Goal: Information Seeking & Learning: Learn about a topic

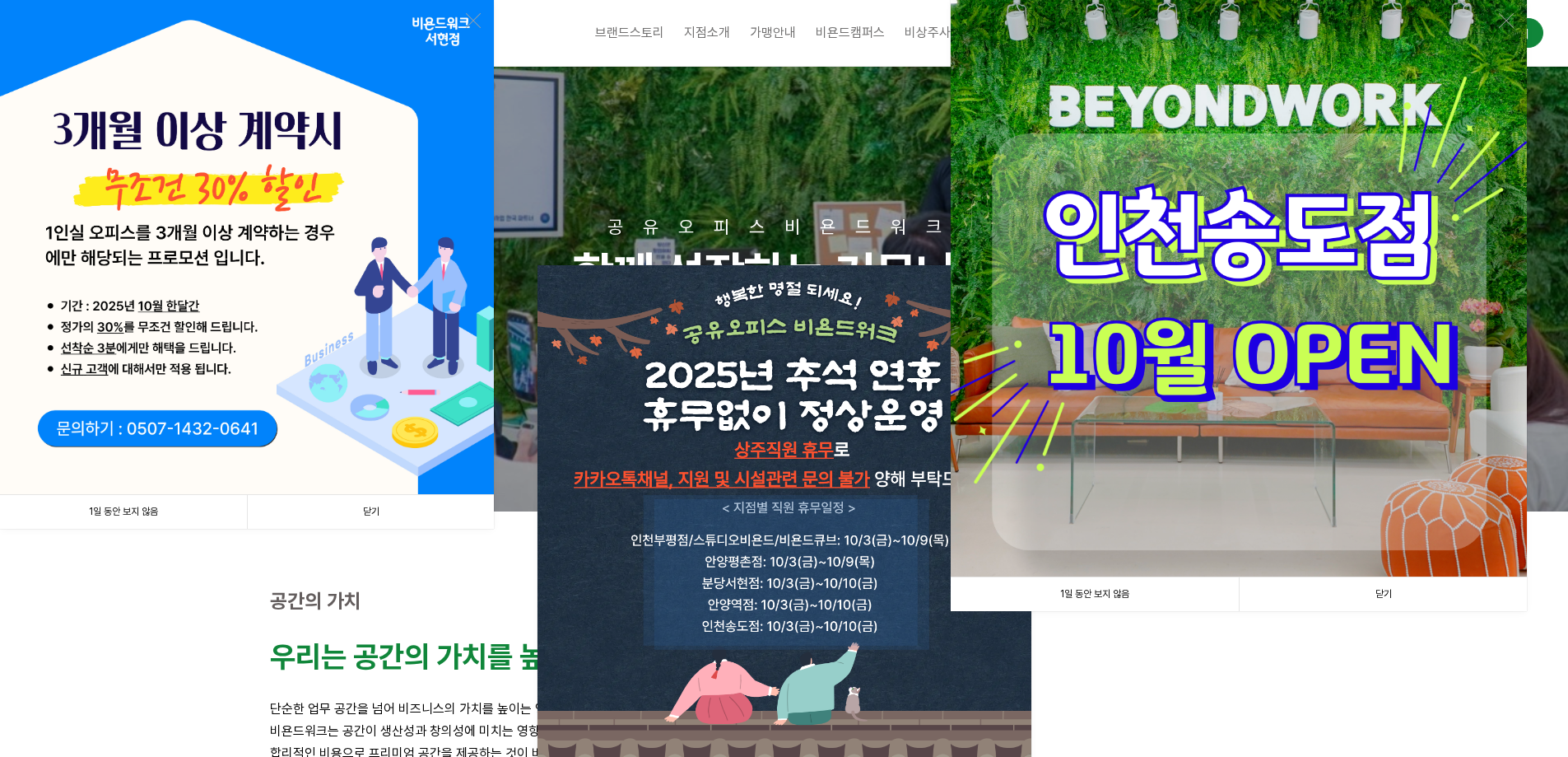
click at [1418, 605] on link "닫기" at bounding box center [1382, 593] width 288 height 34
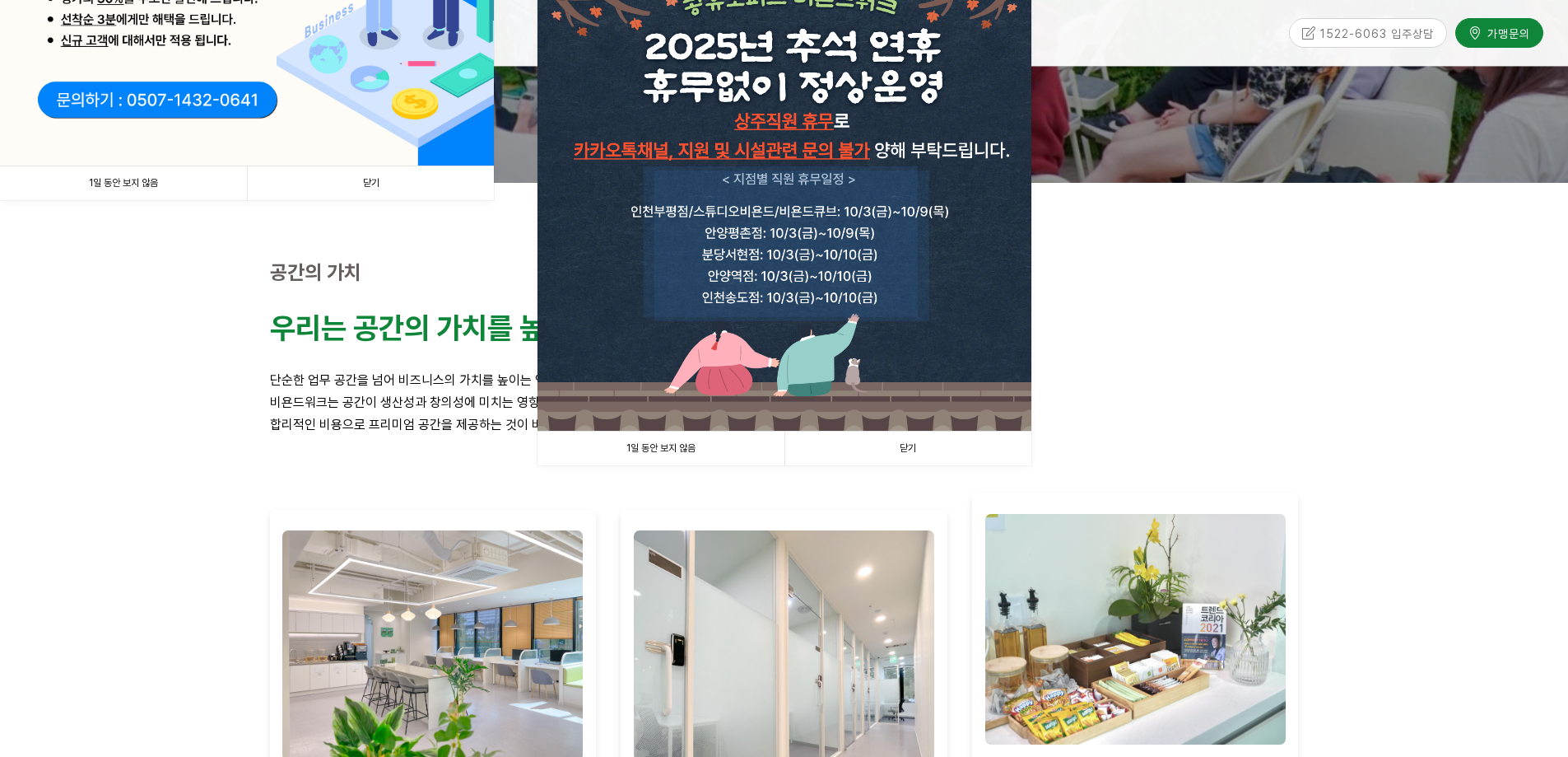
scroll to position [329, 0]
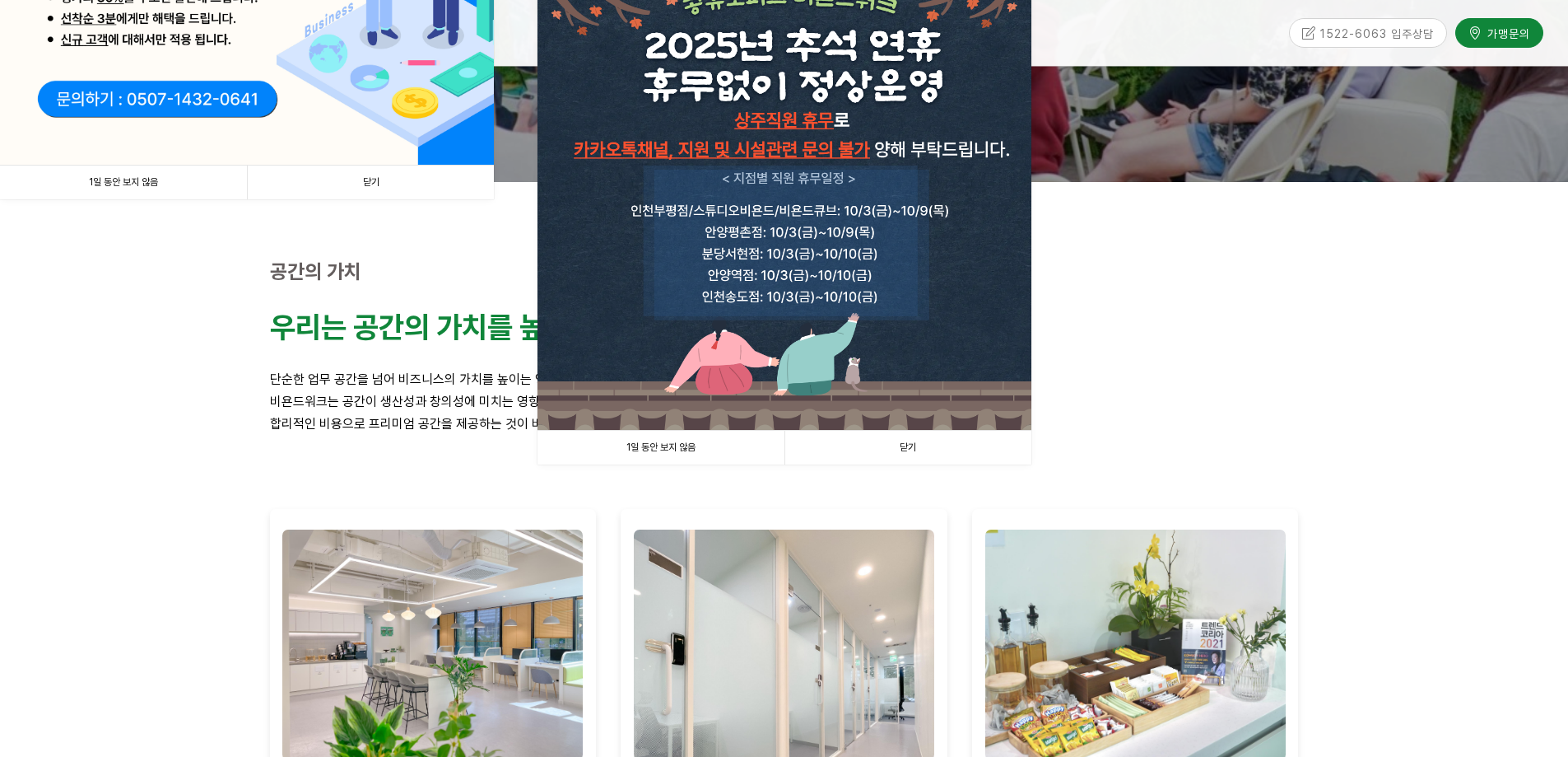
click at [948, 445] on link "닫기" at bounding box center [908, 447] width 247 height 34
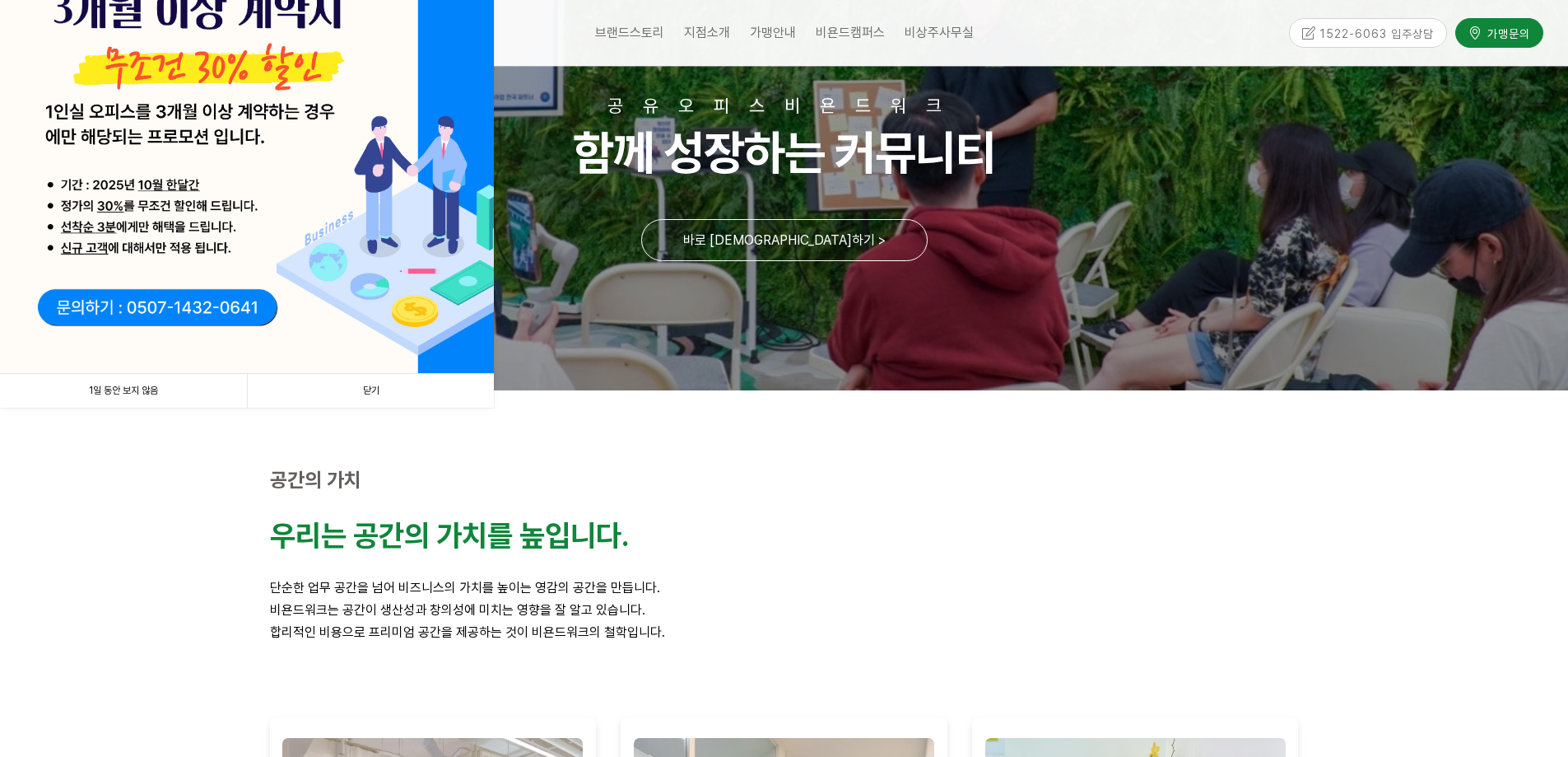
scroll to position [0, 0]
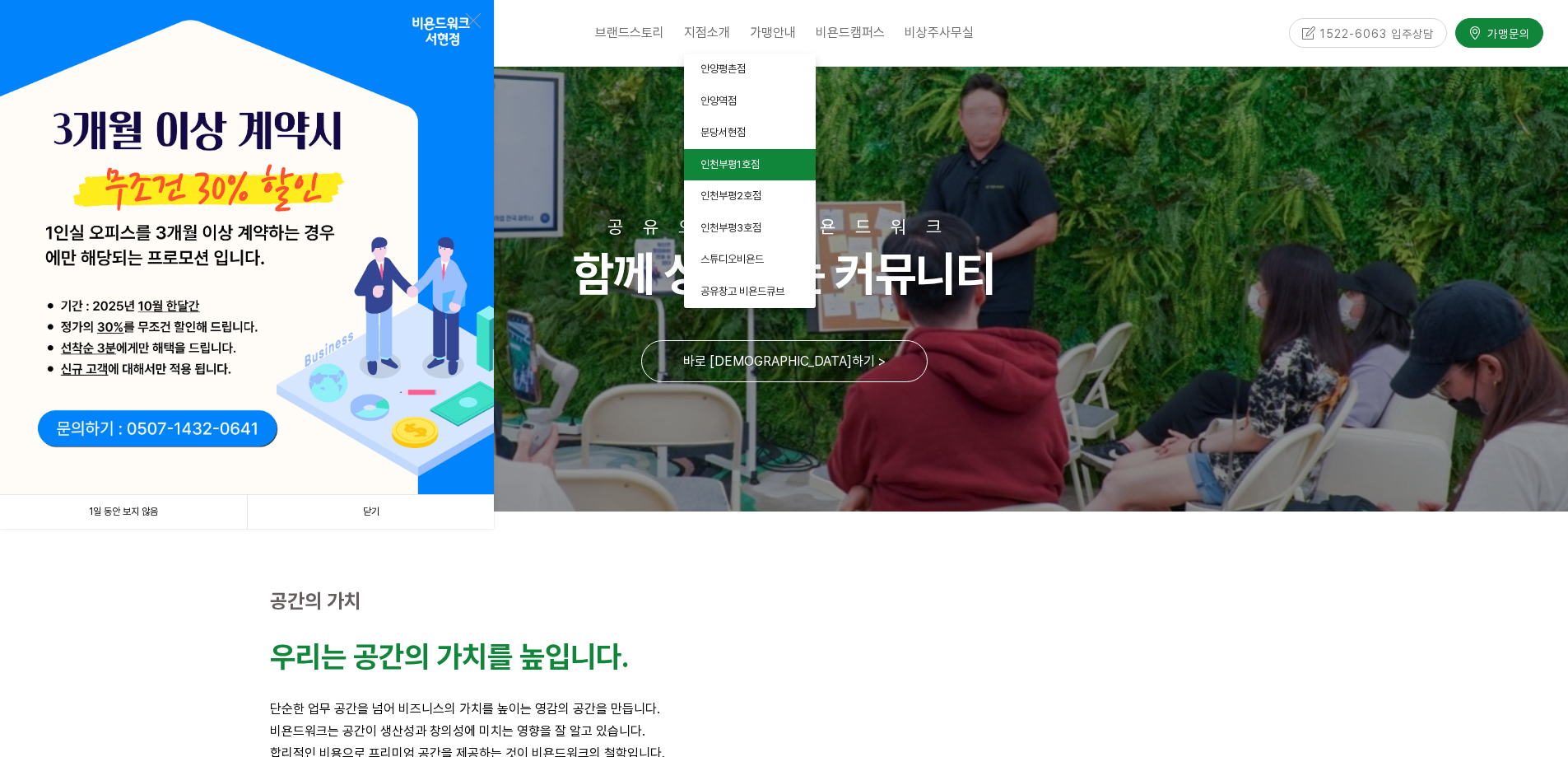
click at [733, 172] on link "인천부평1호점" at bounding box center [750, 165] width 132 height 32
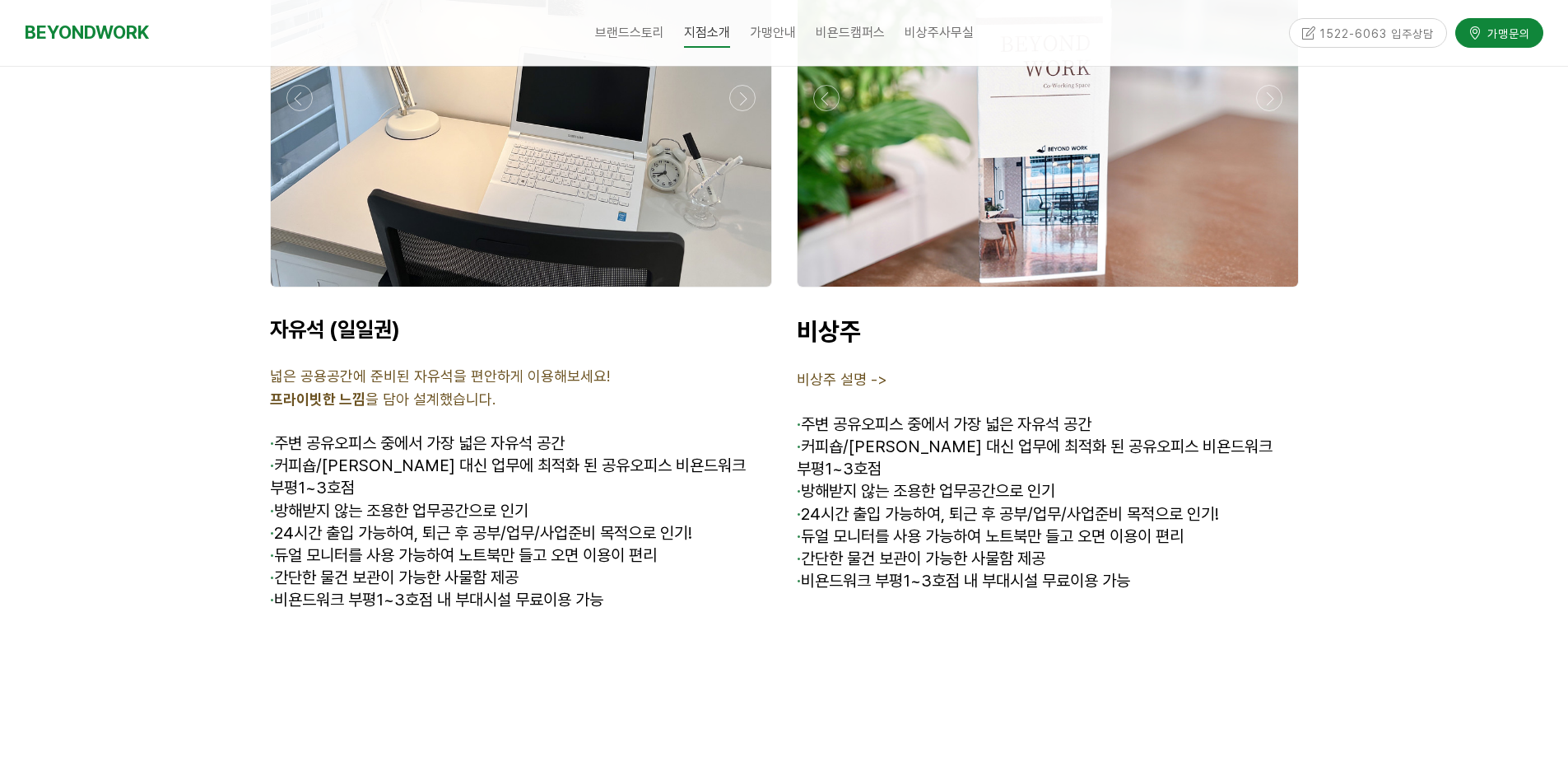
scroll to position [5845, 0]
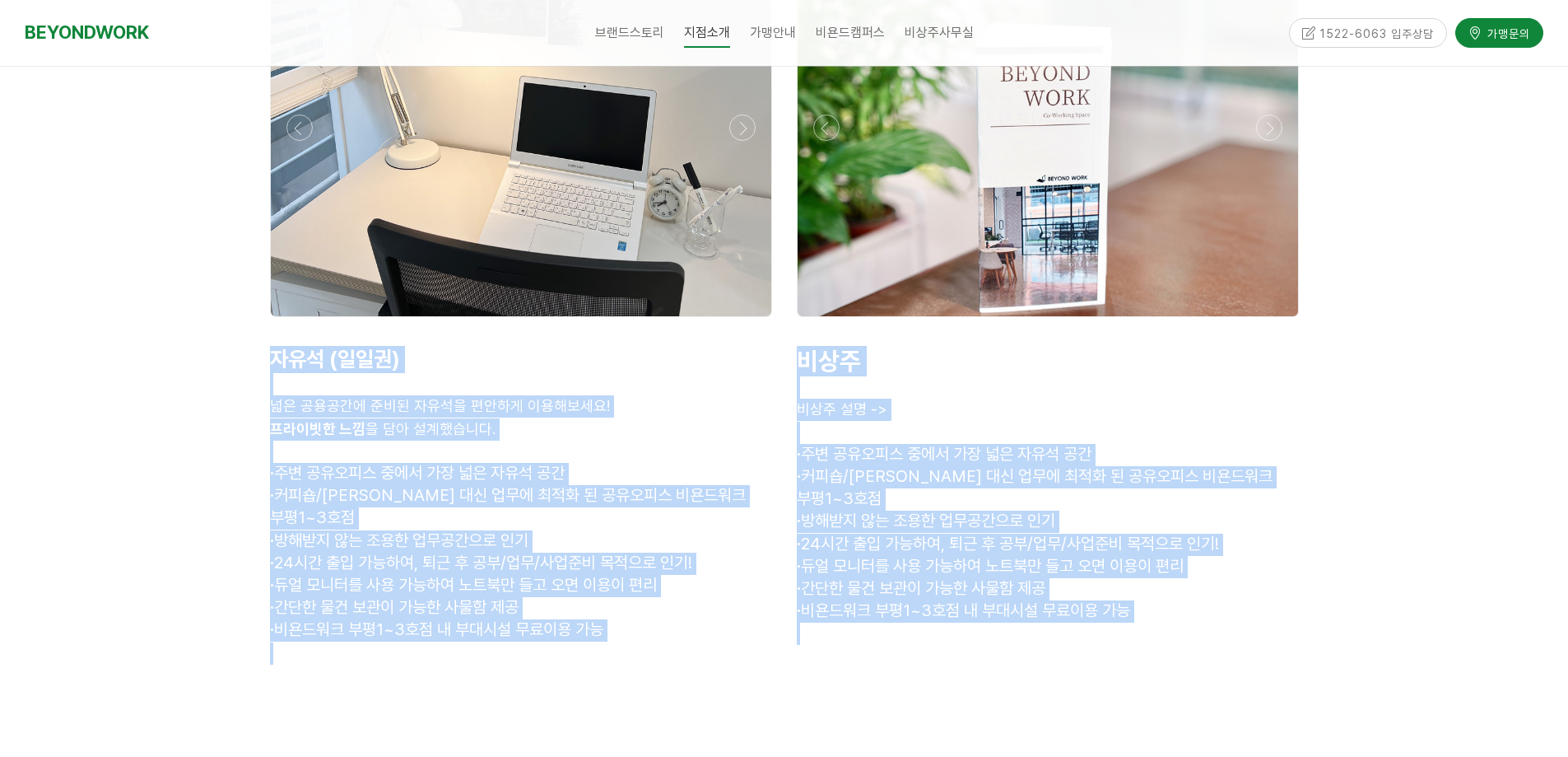
drag, startPoint x: 298, startPoint y: 382, endPoint x: 1188, endPoint y: 600, distance: 916.3
click at [1189, 622] on p at bounding box center [1048, 633] width 502 height 22
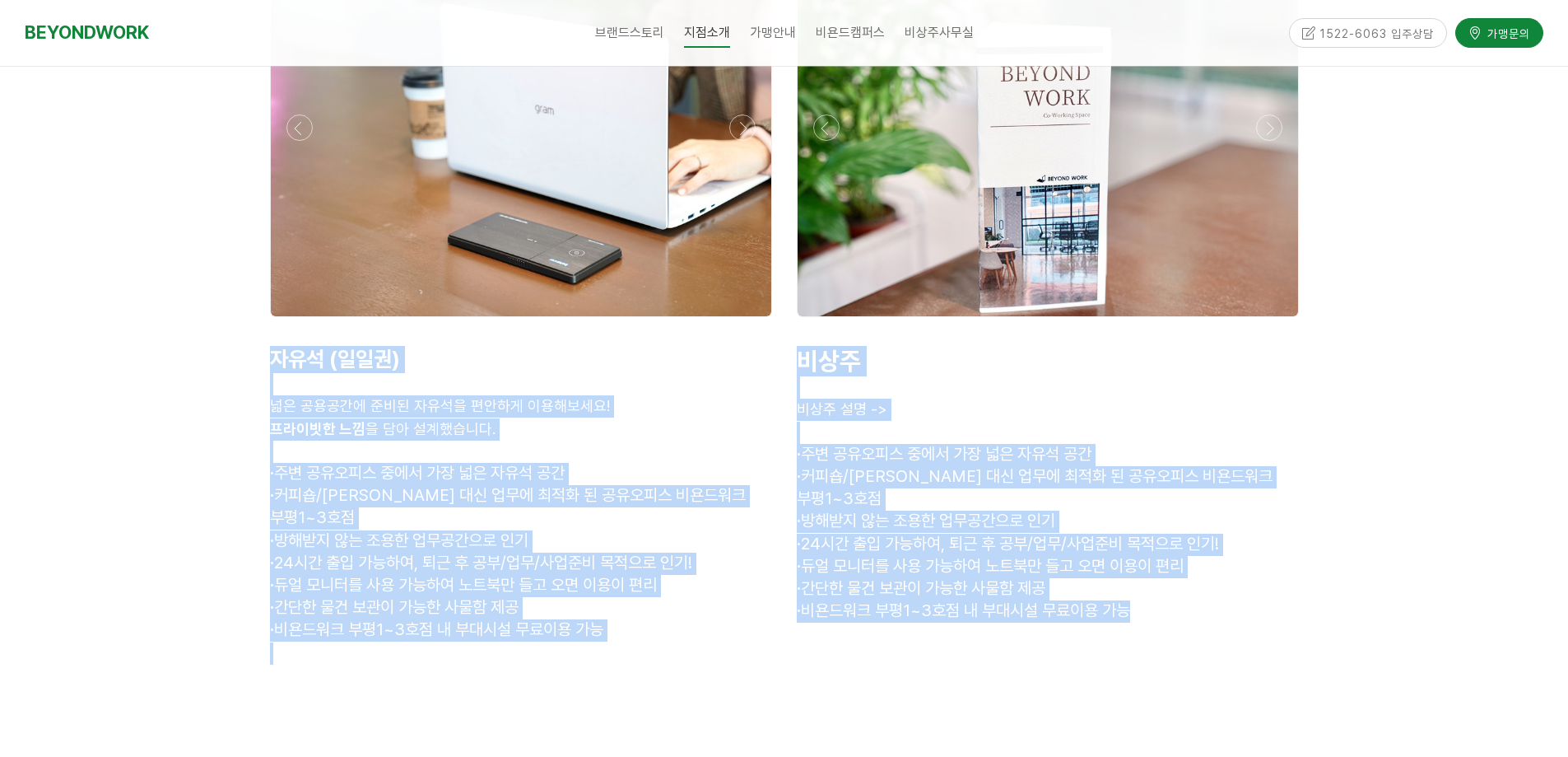
drag, startPoint x: 1172, startPoint y: 580, endPoint x: 195, endPoint y: 341, distance: 1005.8
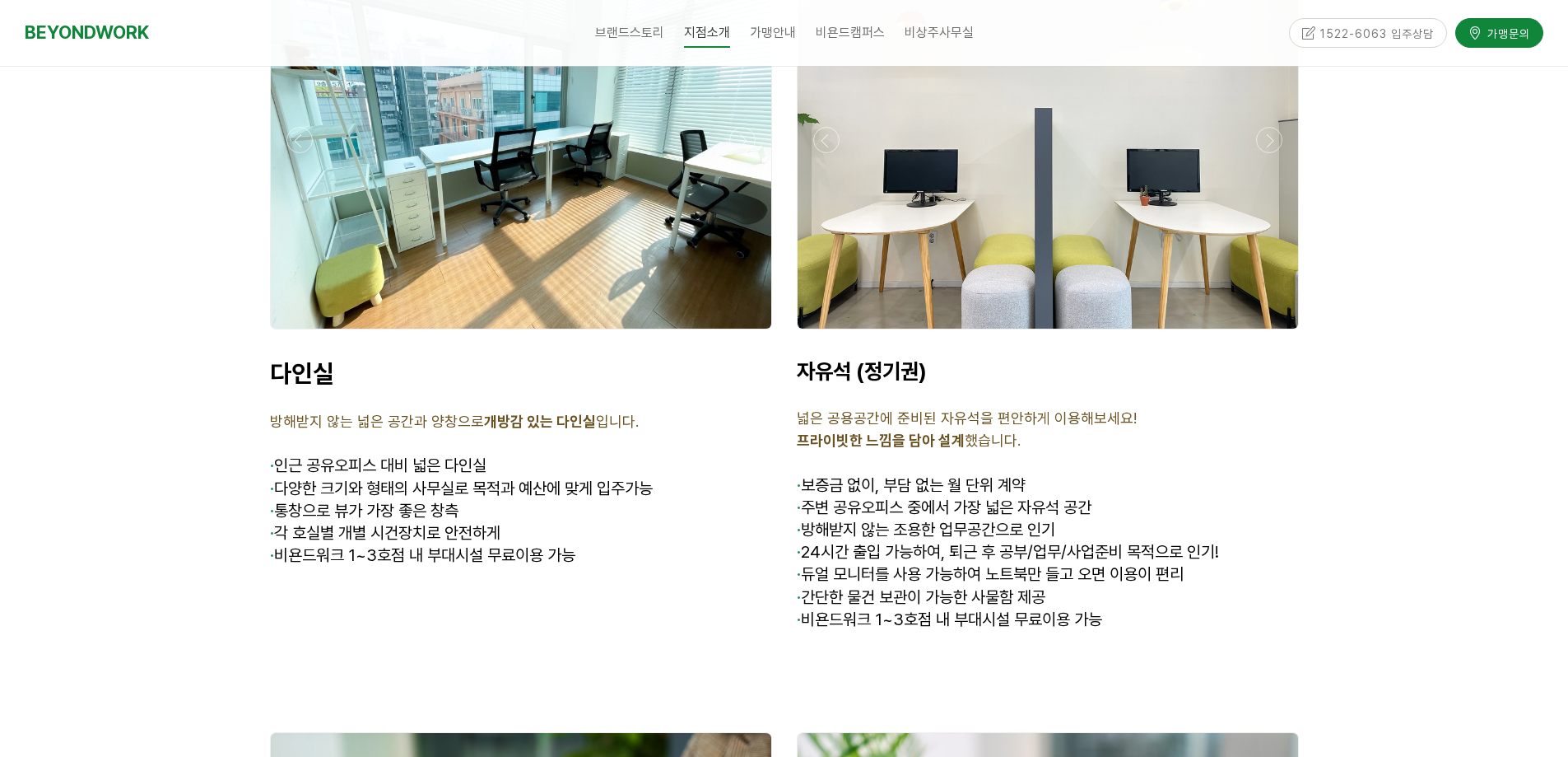
scroll to position [5022, 0]
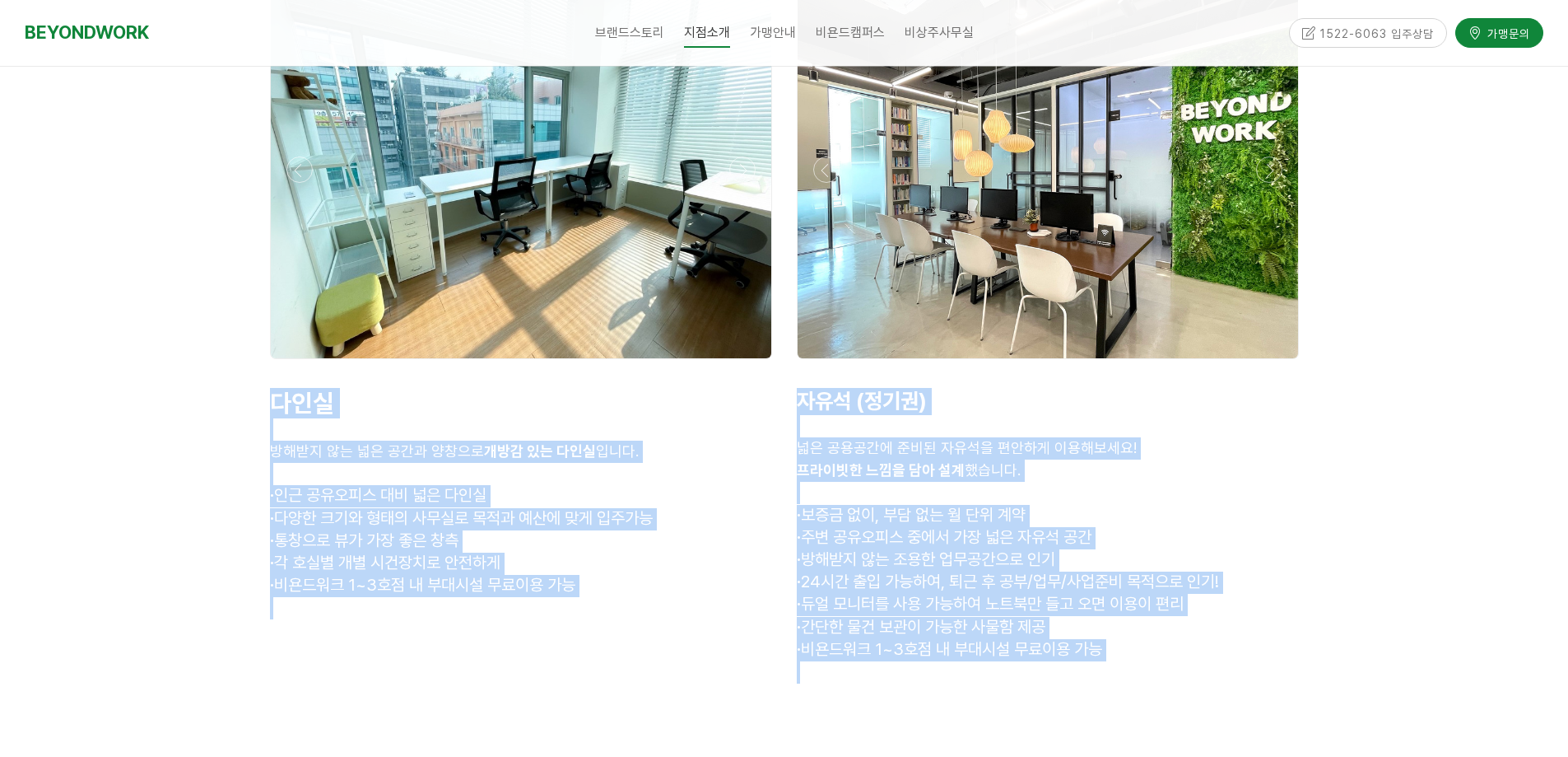
drag, startPoint x: 270, startPoint y: 376, endPoint x: 1237, endPoint y: 639, distance: 1002.1
click at [1237, 639] on div "다인실 방해받지 않는 넓은 공간과 양창으로 개방감 있는 다인실 입니다. · 인근 공유오피스 대비 넓은 다인실 · · · ·" at bounding box center [784, 354] width 1054 height 782
click at [1237, 661] on p at bounding box center [1048, 671] width 502 height 22
drag, startPoint x: 1198, startPoint y: 641, endPoint x: 269, endPoint y: 362, distance: 970.0
click at [269, 362] on div "다인실 방해받지 않는 넓은 공간과 양창으로 개방감 있는 다인실 입니다. · 인근 공유오피스 대비 넓은 다인실 · · · ·" at bounding box center [784, 354] width 1054 height 782
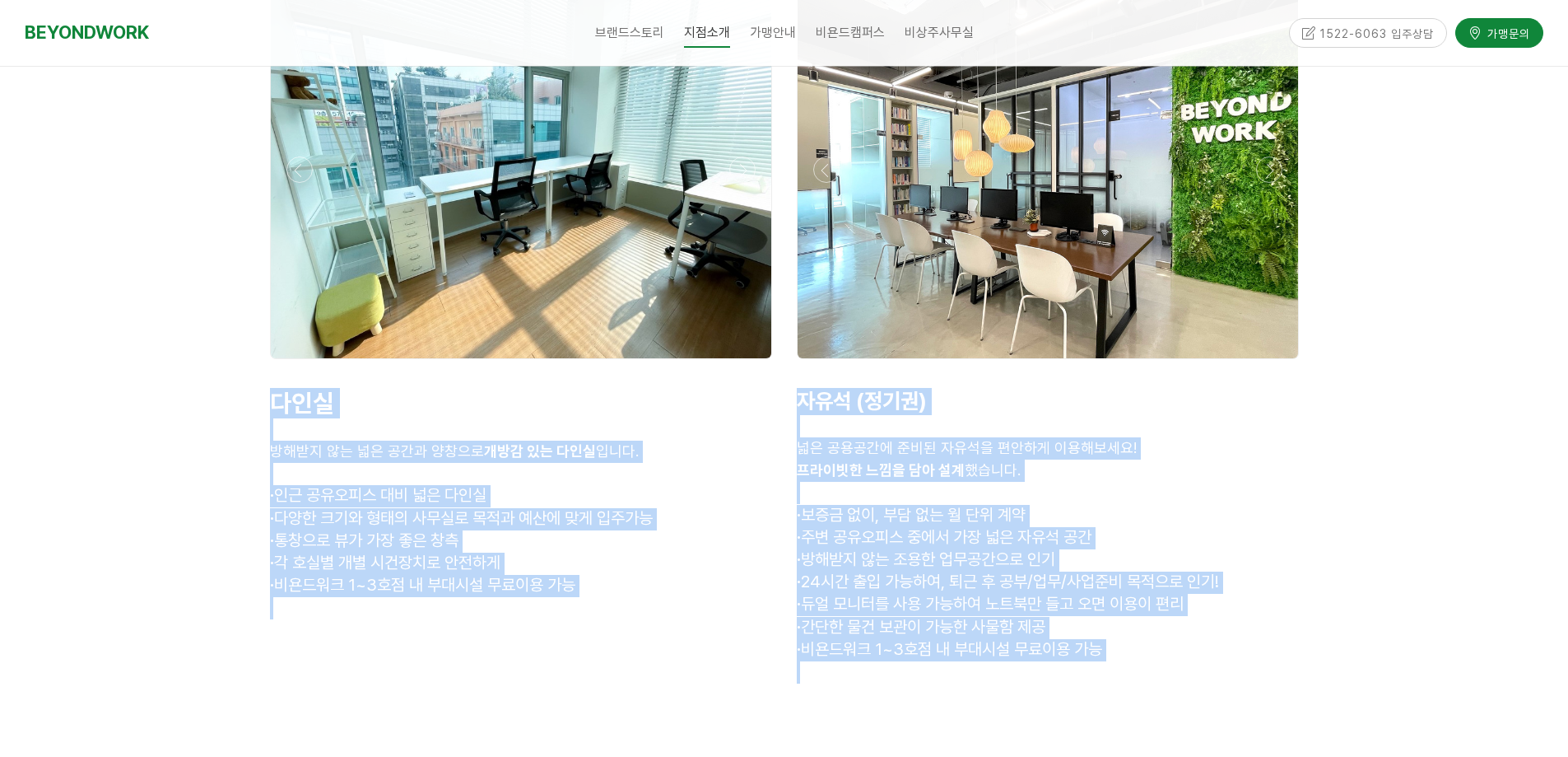
click at [269, 375] on div "다인실 방해받지 않는 넓은 공간과 양창으로 개방감 있는 다인실 입니다. · 인근 공유오피스 대비 넓은 다인실 · 다양한 크기와 형태의 사무실로…" at bounding box center [521, 504] width 527 height 257
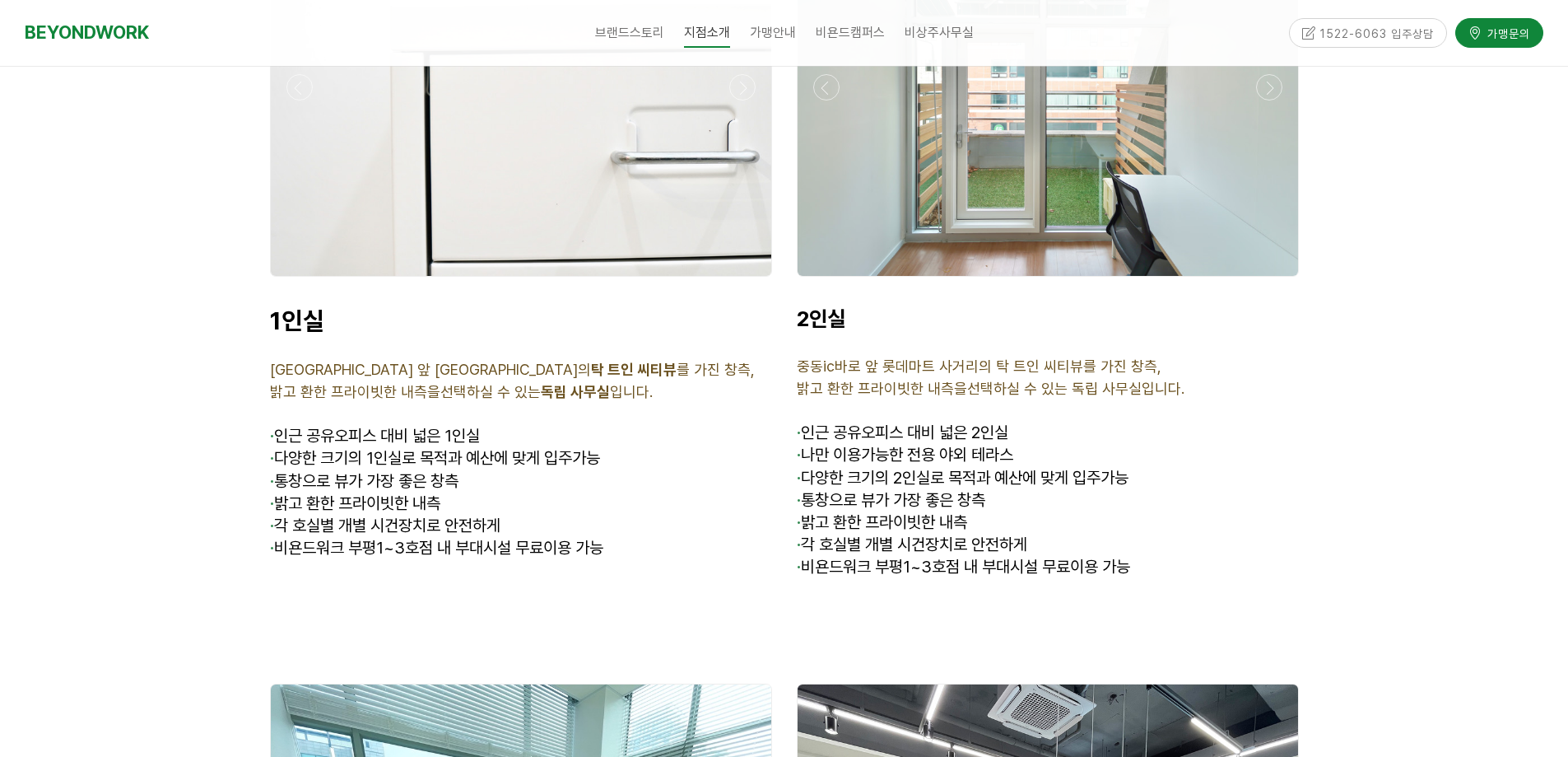
scroll to position [4281, 0]
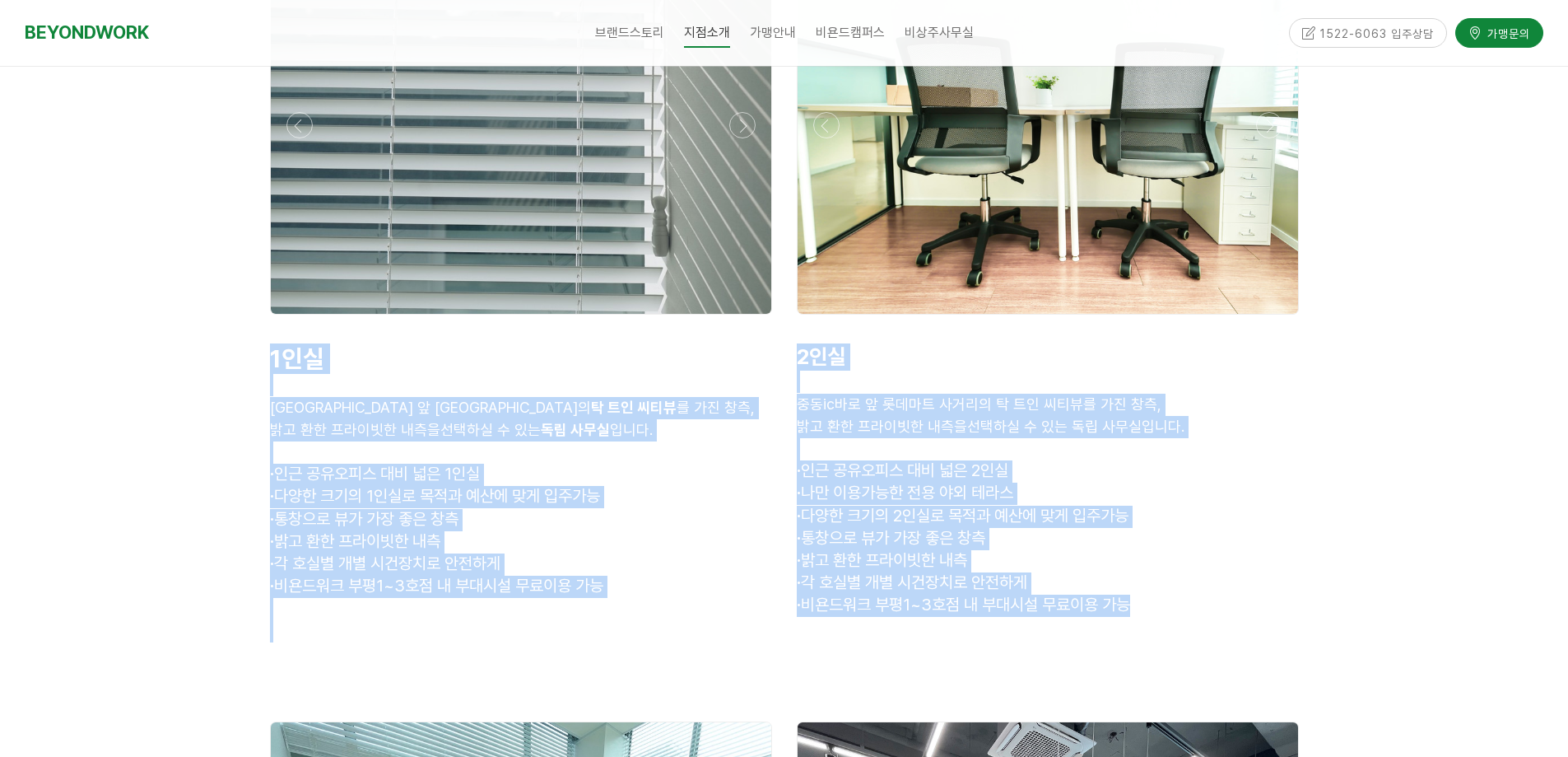
drag, startPoint x: 412, startPoint y: 378, endPoint x: 1143, endPoint y: 589, distance: 760.8
click at [1143, 589] on div at bounding box center [784, 312] width 1054 height 785
click at [1143, 594] on p "· 비욘드워크 부평1~3호점 내 부대시설 무료이용 가능" at bounding box center [1048, 605] width 502 height 22
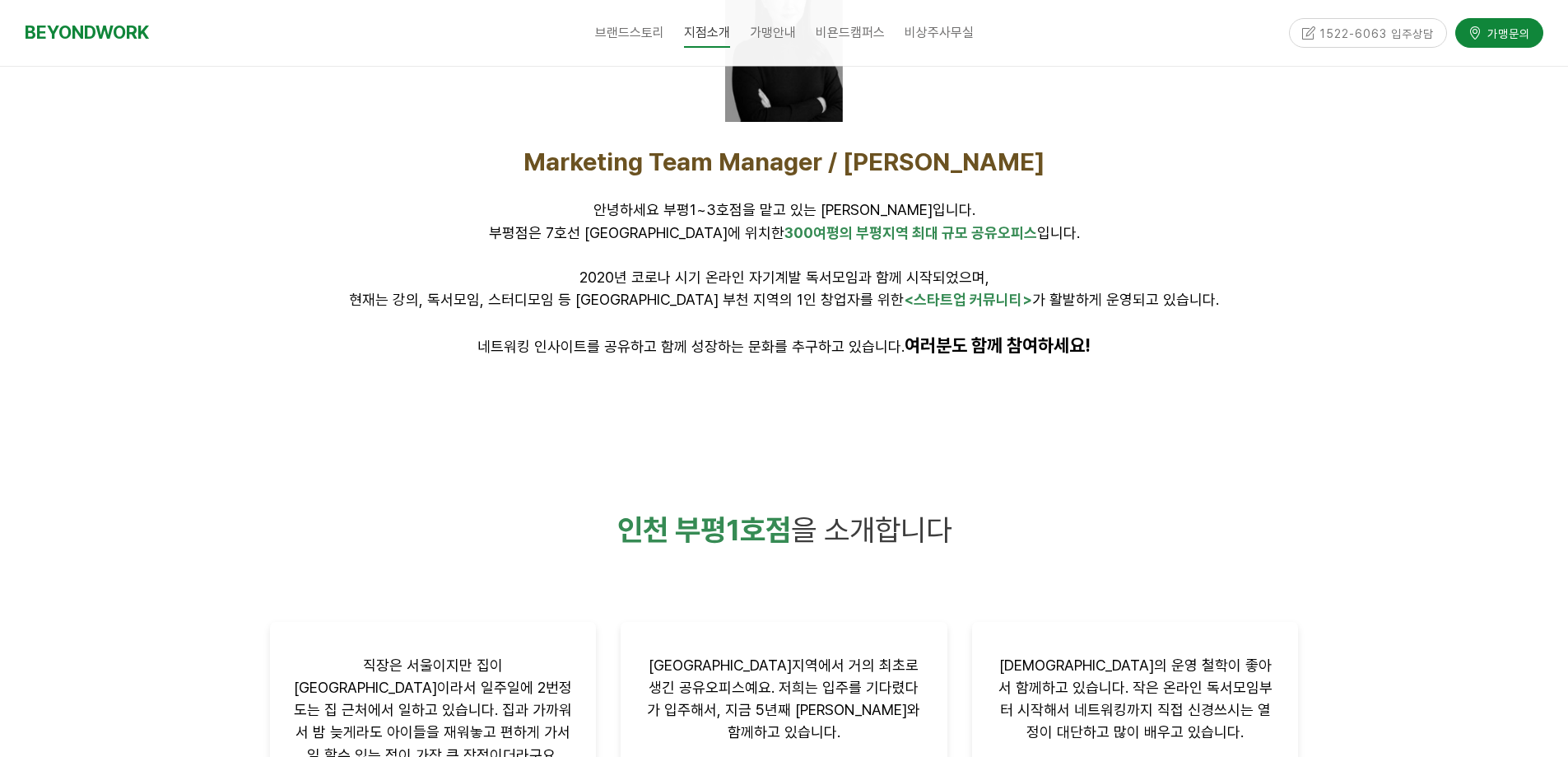
scroll to position [824, 0]
